Goal: Find specific page/section

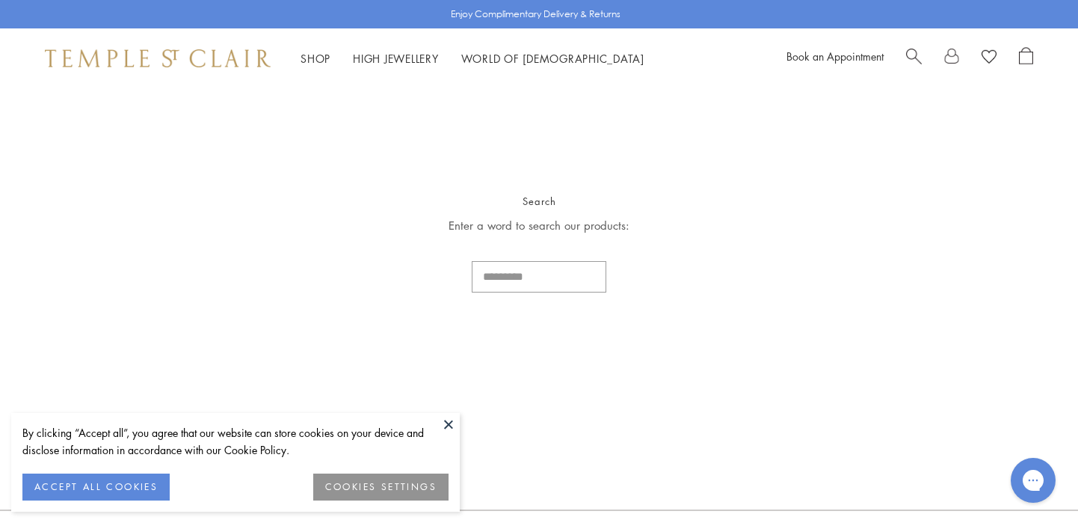
click at [503, 277] on input "Search..." at bounding box center [539, 276] width 135 height 31
type input "**********"
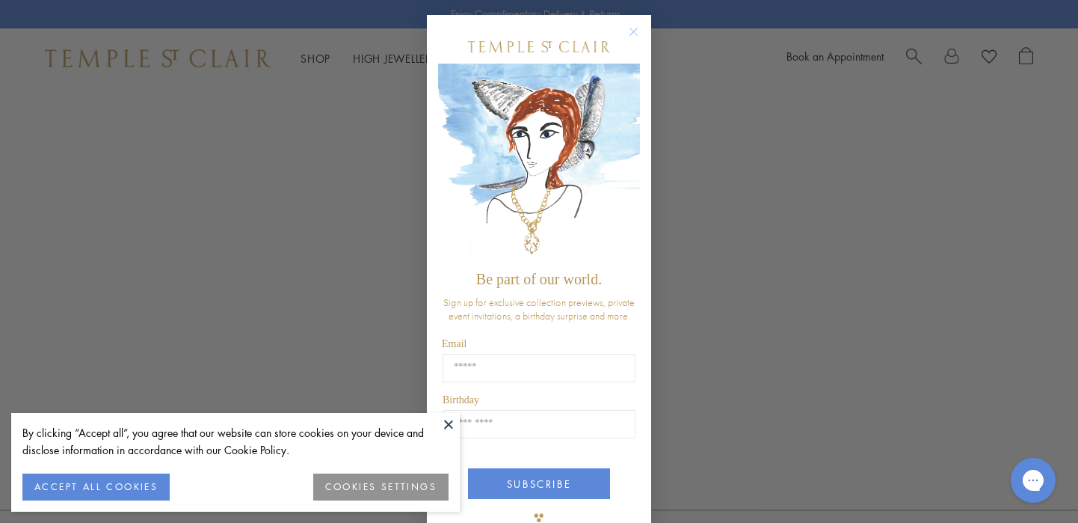
click at [631, 41] on circle "Close dialog" at bounding box center [634, 32] width 18 height 18
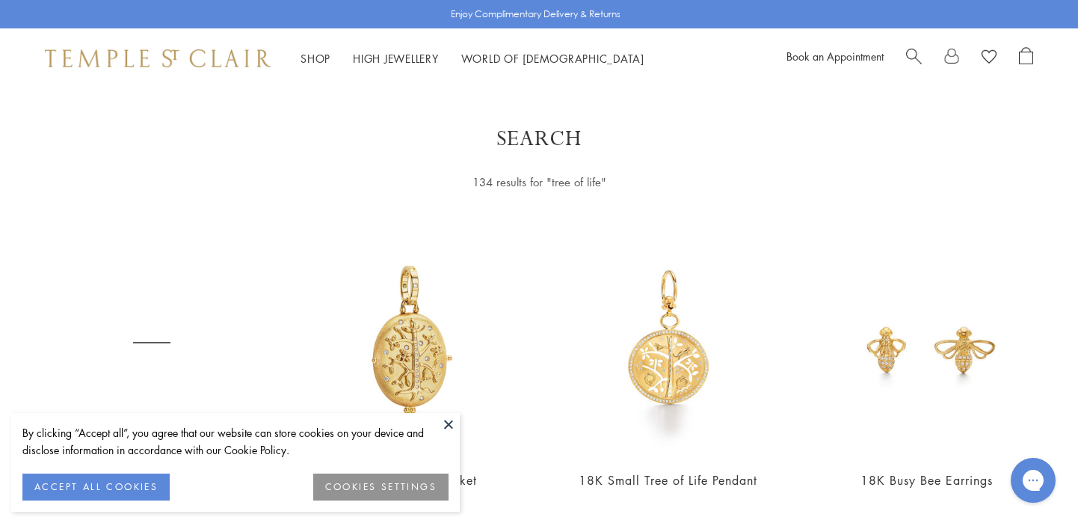
click at [449, 424] on button at bounding box center [448, 424] width 22 height 22
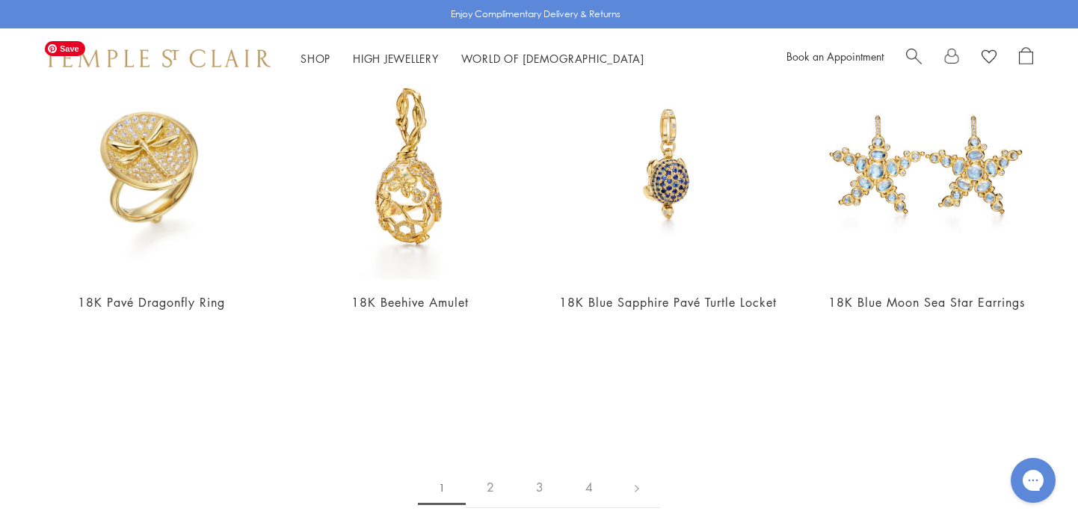
scroll to position [2802, 0]
click at [491, 470] on link "2" at bounding box center [490, 486] width 49 height 41
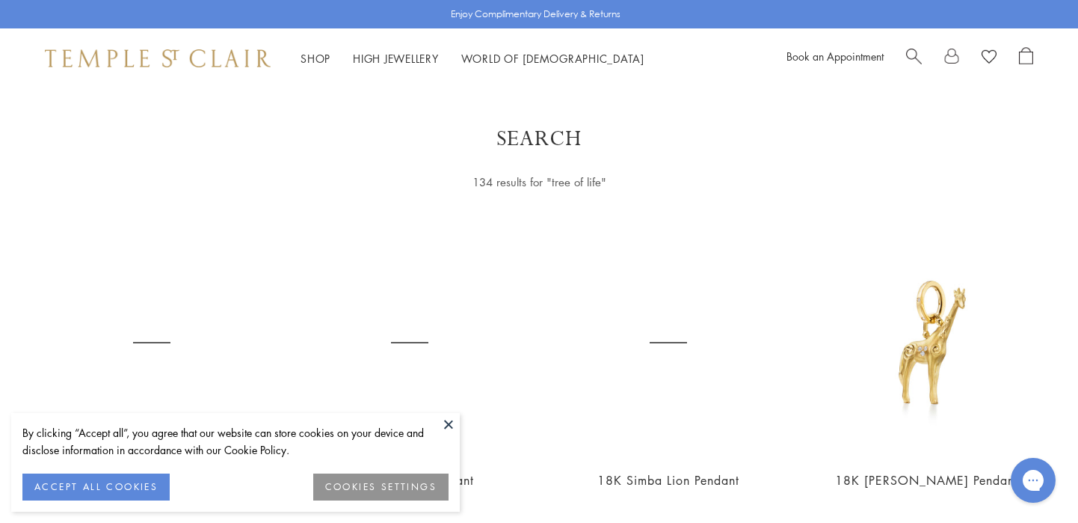
click at [104, 488] on button "ACCEPT ALL COOKIES" at bounding box center [95, 486] width 147 height 27
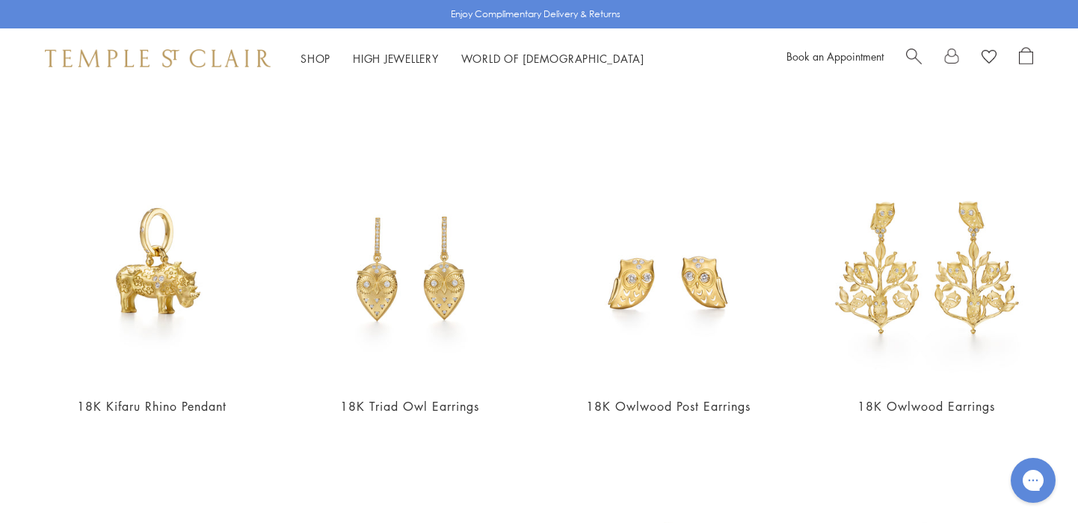
scroll to position [412, 0]
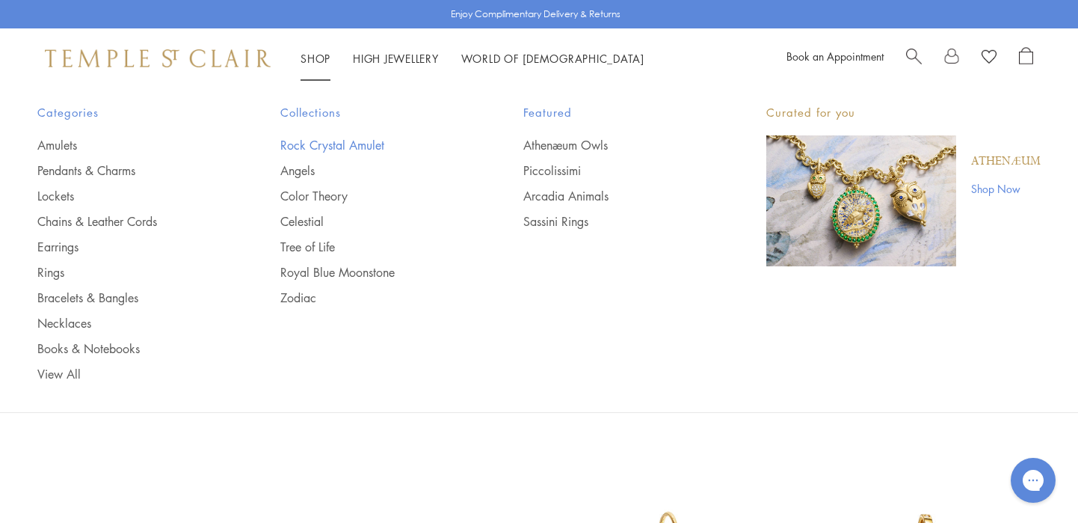
click at [317, 146] on link "Rock Crystal Amulet" at bounding box center [371, 145] width 183 height 16
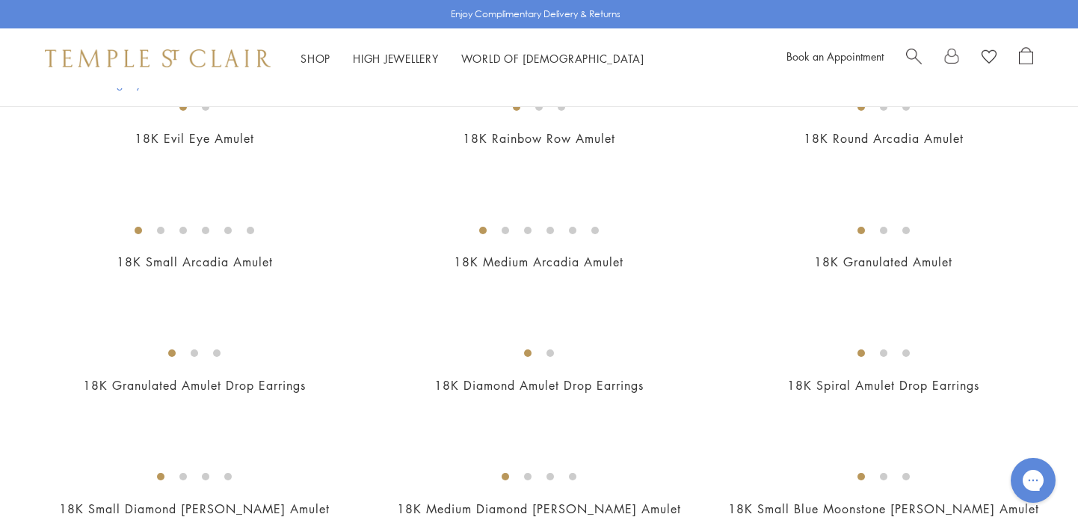
scroll to position [2623, 0]
